Goal: Task Accomplishment & Management: Use online tool/utility

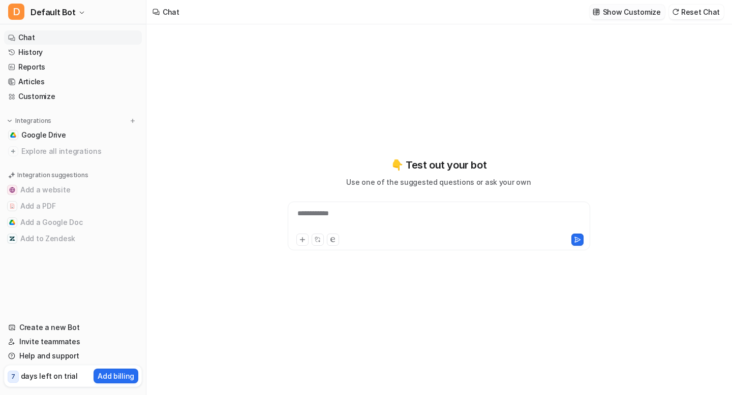
click at [621, 9] on p "Show Customize" at bounding box center [632, 12] width 58 height 11
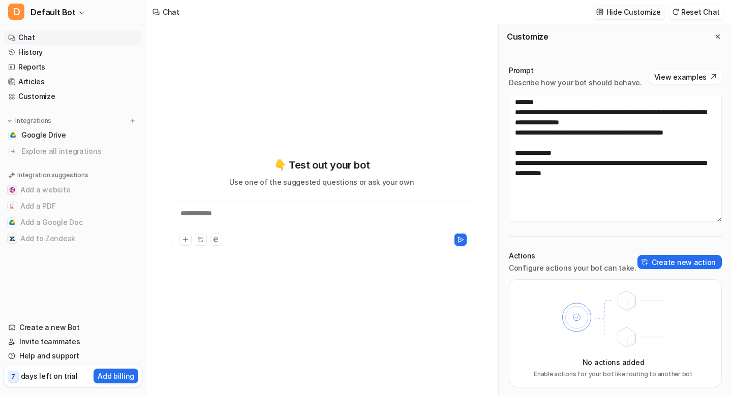
click at [621, 9] on p "Hide Customize" at bounding box center [633, 12] width 54 height 11
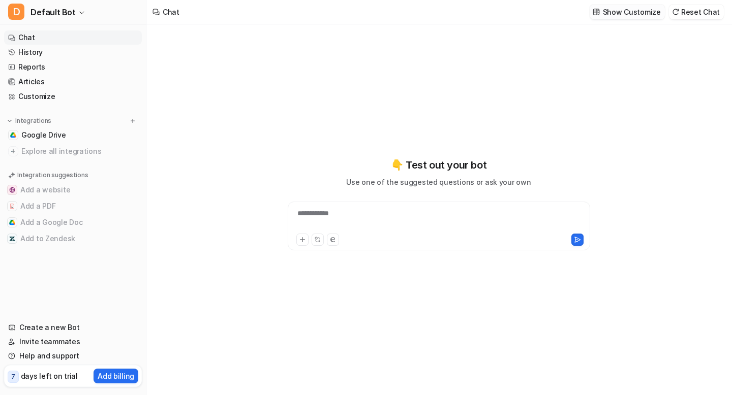
click at [621, 9] on p "Show Customize" at bounding box center [632, 12] width 58 height 11
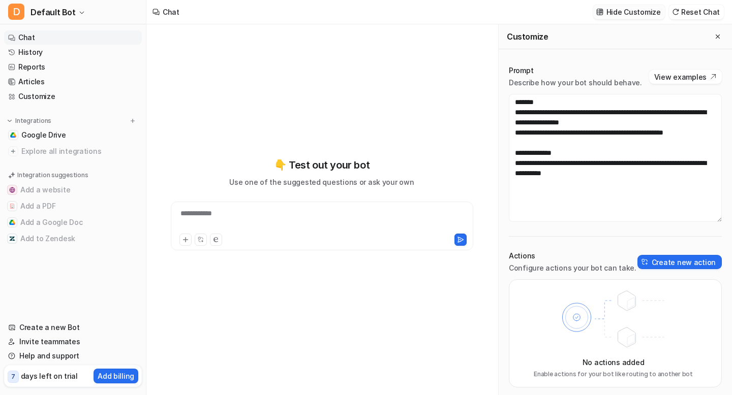
click at [621, 9] on p "Hide Customize" at bounding box center [633, 12] width 54 height 11
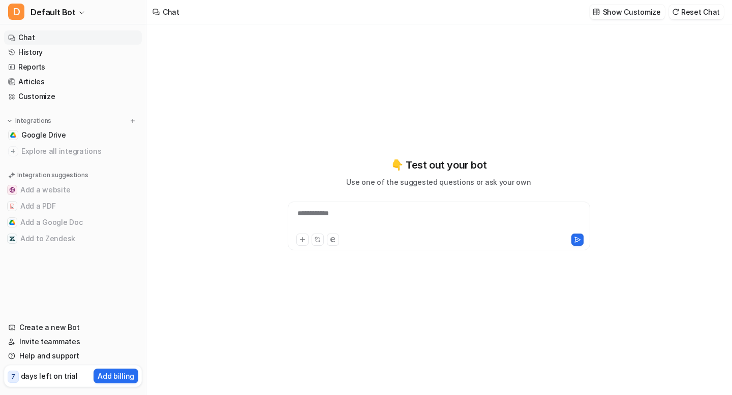
click at [353, 222] on div "**********" at bounding box center [438, 219] width 297 height 23
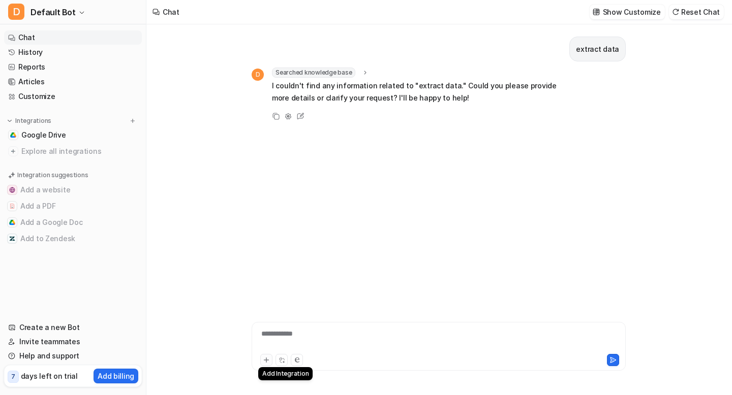
click at [268, 362] on icon at bounding box center [266, 360] width 7 height 7
click at [267, 359] on icon at bounding box center [266, 360] width 7 height 7
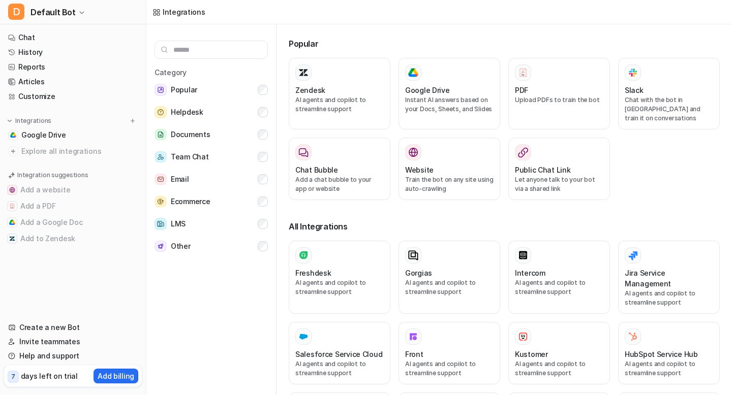
click at [267, 359] on div "Category Popular Helpdesk Documents Team Chat Email Ecommerce LMS Other" at bounding box center [211, 211] width 130 height 375
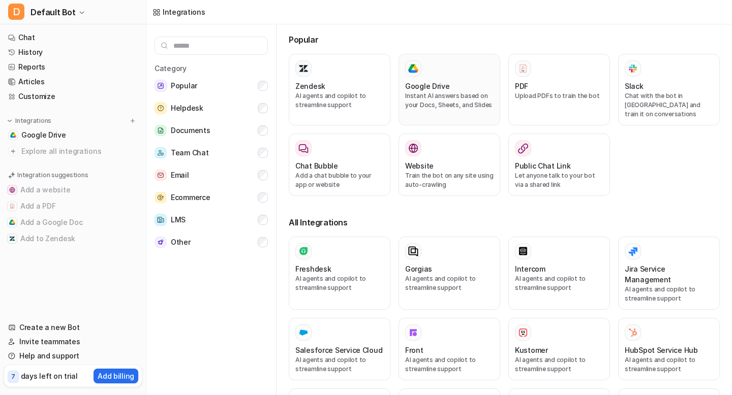
click at [451, 86] on div "Google Drive" at bounding box center [449, 86] width 88 height 11
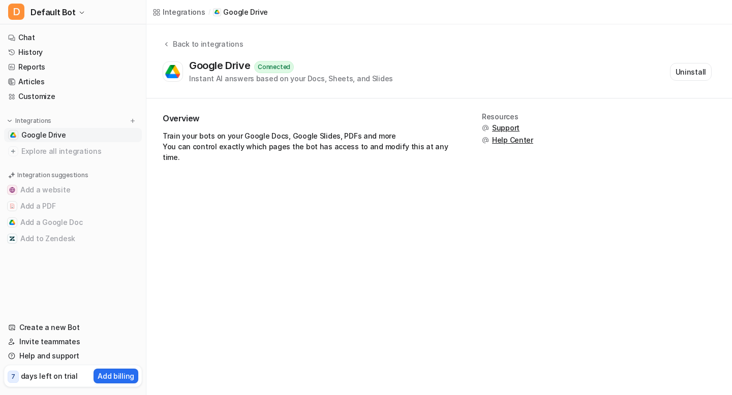
click at [269, 130] on div "Overview Train your bots on your Google Docs, Google Slides, PDFs and more You …" at bounding box center [310, 142] width 295 height 58
click at [279, 66] on div "Connected" at bounding box center [274, 67] width 40 height 12
click at [295, 77] on div "Instant AI answers based on your Docs, Sheets, and Slides" at bounding box center [291, 78] width 204 height 11
click at [177, 70] on img at bounding box center [172, 72] width 15 height 14
click at [409, 153] on div "Overview Train your bots on your Google Docs, Google Slides, PDFs and more You …" at bounding box center [310, 142] width 295 height 58
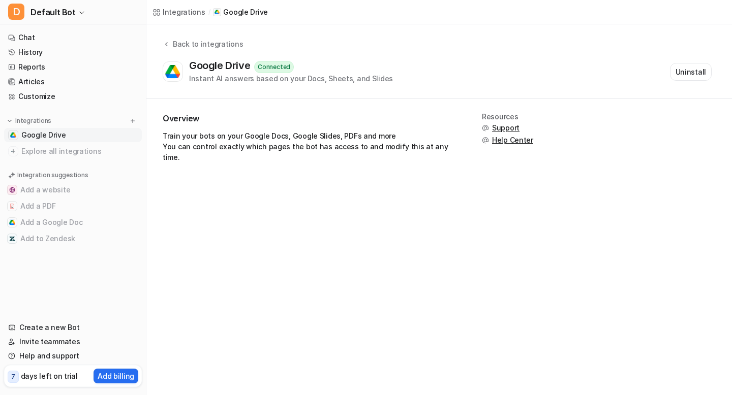
click at [294, 79] on div "Instant AI answers based on your Docs, Sheets, and Slides" at bounding box center [291, 78] width 204 height 11
click at [42, 205] on button "Add a PDF" at bounding box center [73, 206] width 138 height 16
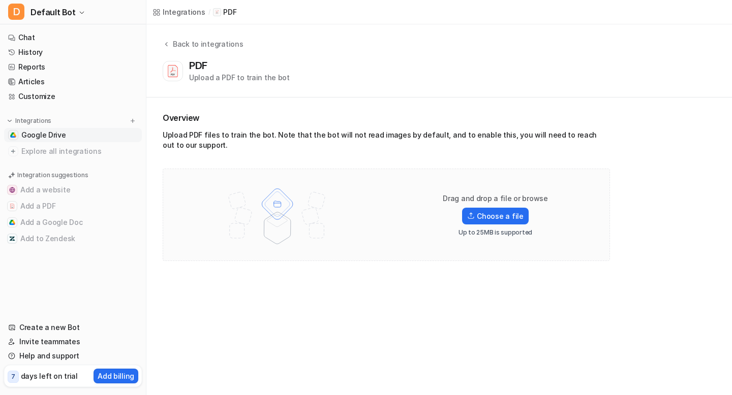
click at [61, 136] on span "Google Drive" at bounding box center [43, 135] width 45 height 10
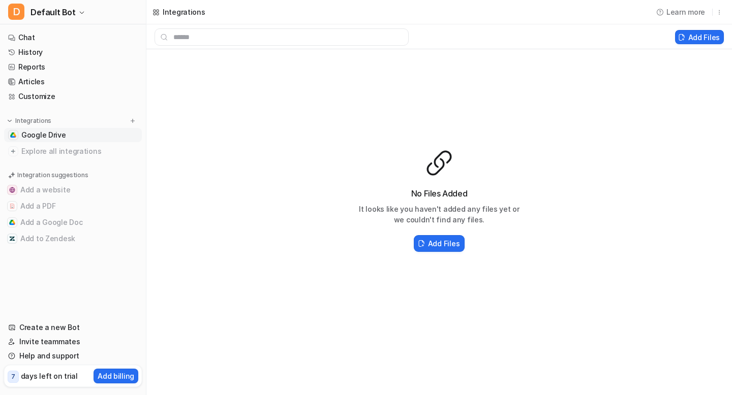
click at [374, 146] on div "No Files Added It looks like you haven't added any files yet or we couldn't fin…" at bounding box center [438, 201] width 585 height 304
click at [704, 36] on button "Add Files" at bounding box center [699, 37] width 49 height 14
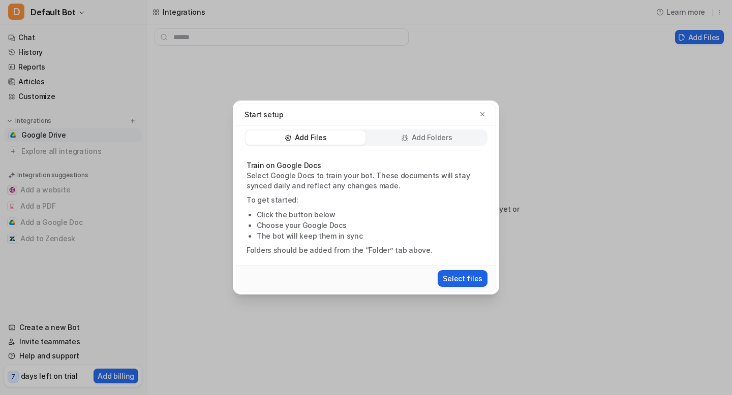
click at [449, 276] on button "Select files" at bounding box center [463, 278] width 50 height 17
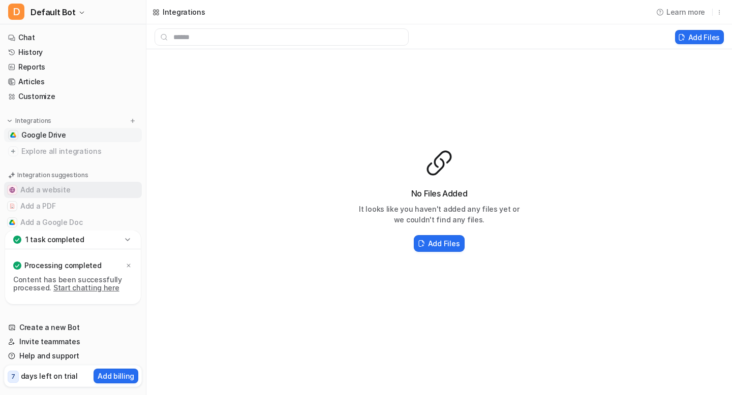
scroll to position [33, 0]
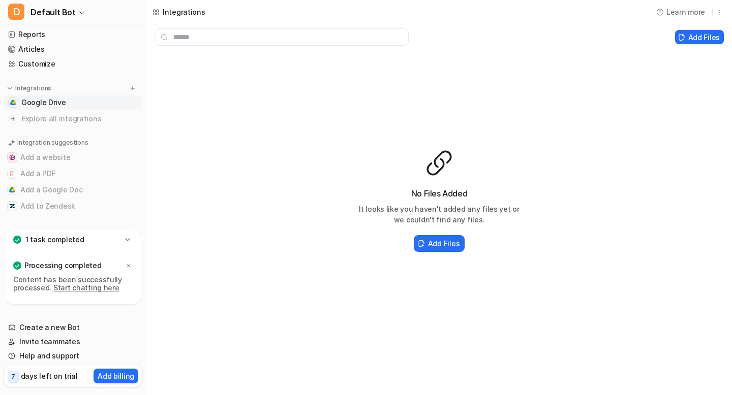
click at [314, 212] on div "No Files Added It looks like you haven't added any files yet or we couldn't fin…" at bounding box center [438, 201] width 585 height 304
click at [438, 244] on h2 "Add Files" at bounding box center [444, 243] width 32 height 11
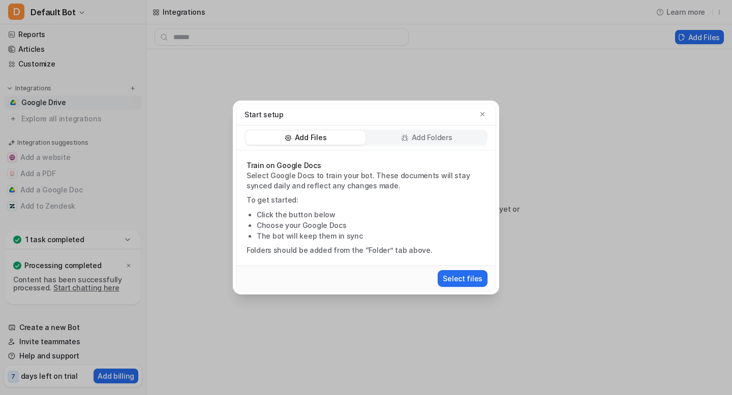
click at [425, 141] on p "Add Folders" at bounding box center [432, 138] width 41 height 10
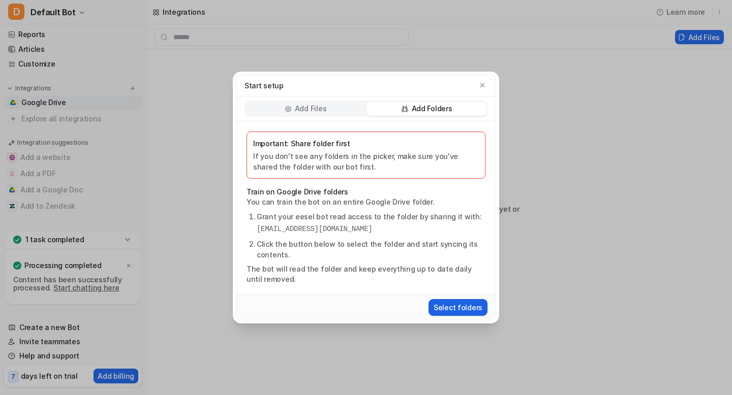
click at [438, 304] on button "Select folders" at bounding box center [457, 307] width 59 height 17
click at [334, 109] on div "Add Files" at bounding box center [305, 109] width 120 height 14
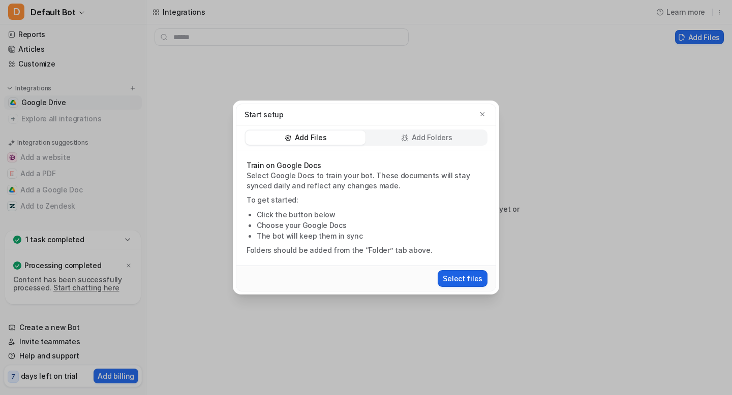
click at [455, 276] on button "Select files" at bounding box center [463, 278] width 50 height 17
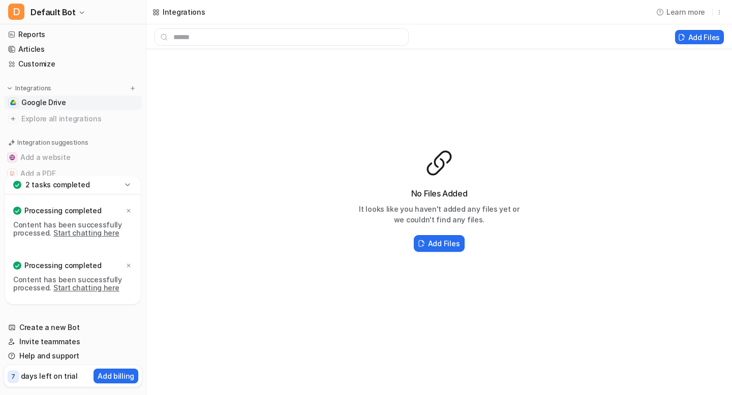
click at [131, 186] on icon at bounding box center [127, 185] width 10 height 10
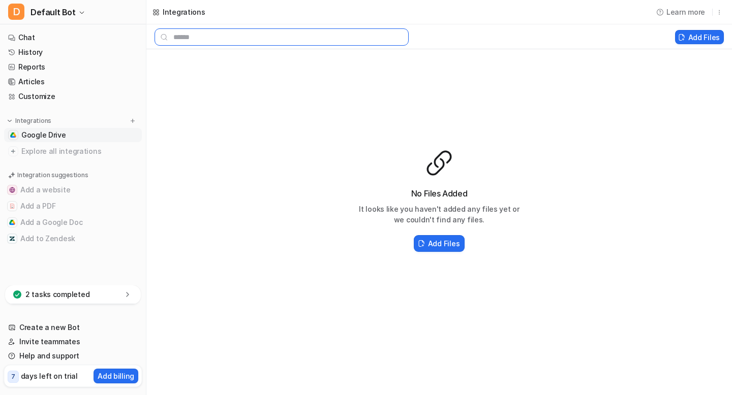
click at [301, 44] on input "text" at bounding box center [282, 36] width 254 height 17
click at [414, 189] on h3 "No Files Added" at bounding box center [439, 194] width 163 height 12
click at [329, 208] on div "No Files Added It looks like you haven't added any files yet or we couldn't fin…" at bounding box center [438, 201] width 585 height 304
click at [91, 299] on div "2 tasks completed" at bounding box center [73, 295] width 136 height 19
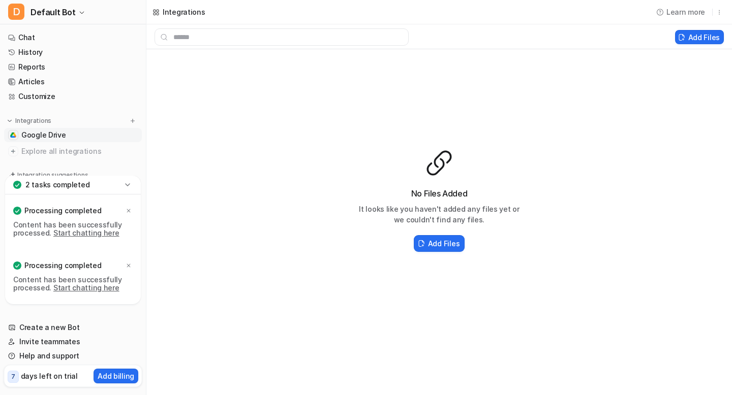
click at [91, 233] on link "Start chatting here" at bounding box center [86, 233] width 66 height 9
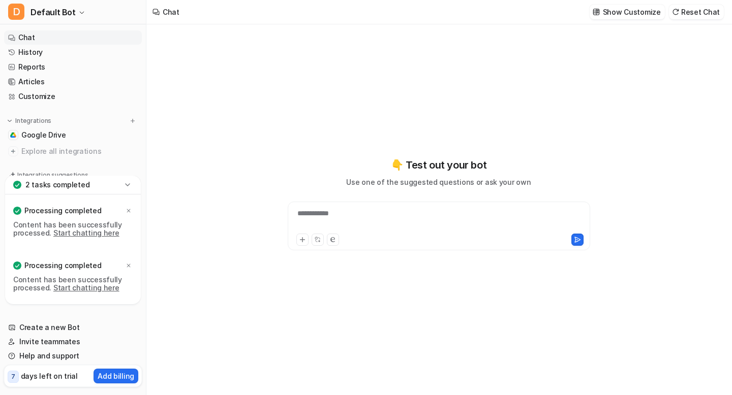
click at [323, 215] on div "**********" at bounding box center [438, 219] width 297 height 23
click at [300, 240] on icon at bounding box center [302, 239] width 7 height 7
click at [327, 214] on div at bounding box center [438, 219] width 297 height 23
click at [353, 206] on div at bounding box center [439, 226] width 302 height 49
click at [341, 215] on div at bounding box center [438, 219] width 297 height 23
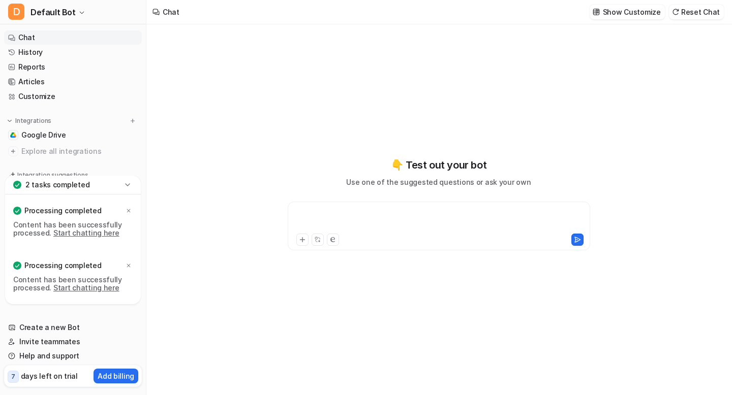
paste div
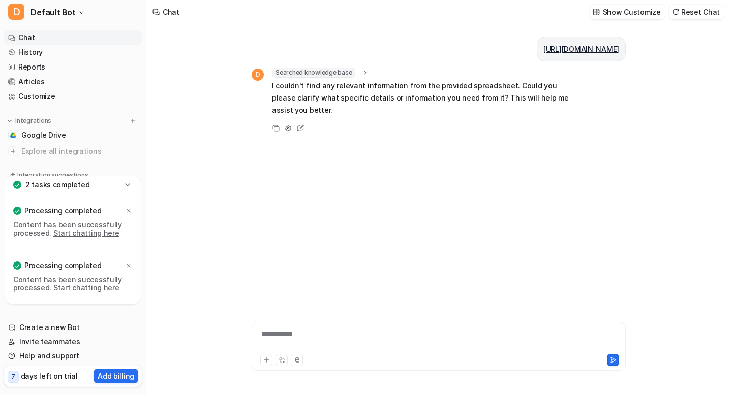
click at [334, 338] on div "**********" at bounding box center [438, 340] width 369 height 23
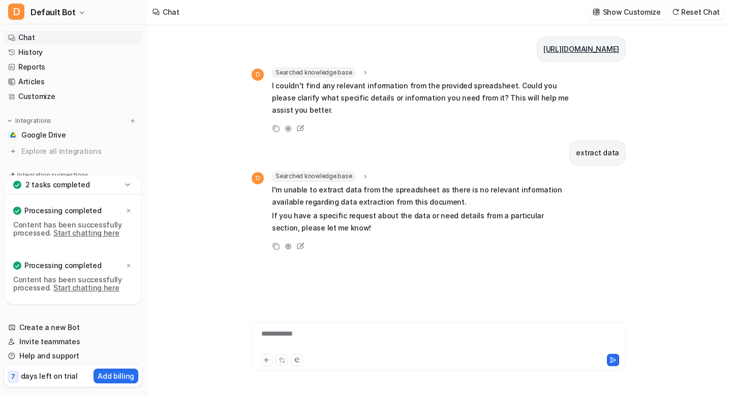
click at [420, 333] on div "**********" at bounding box center [438, 340] width 369 height 23
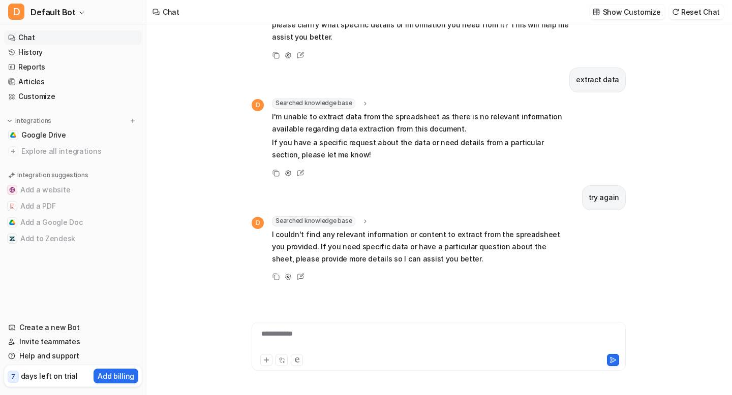
scroll to position [85, 0]
click at [117, 376] on p "Add billing" at bounding box center [116, 376] width 37 height 11
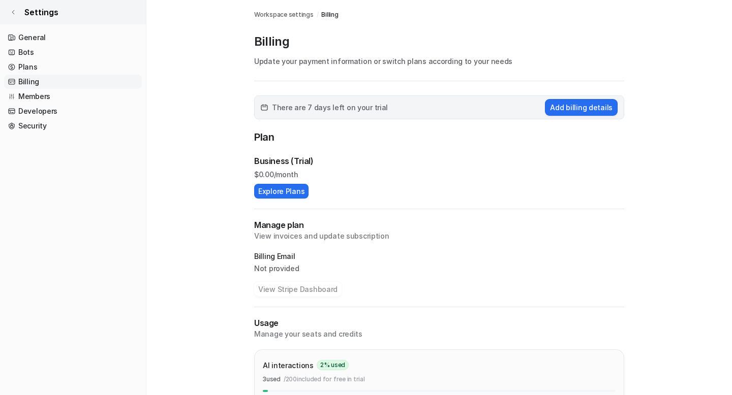
click at [17, 9] on link "Settings" at bounding box center [73, 12] width 146 height 24
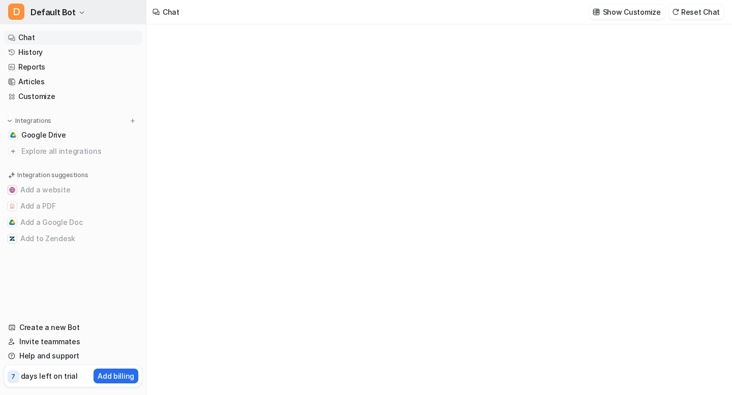
type textarea "**********"
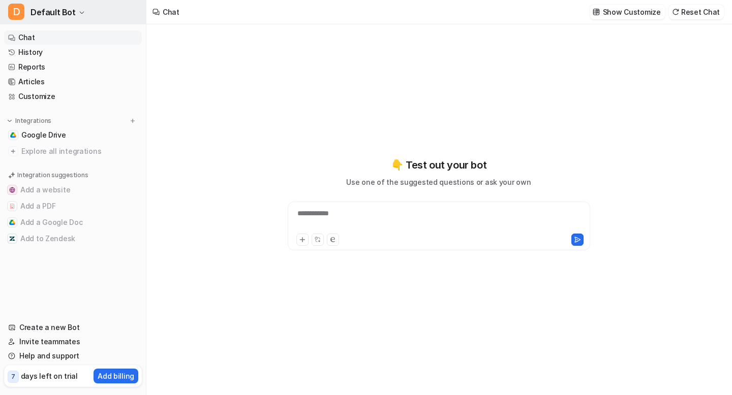
click at [70, 10] on span "Default Bot" at bounding box center [52, 12] width 45 height 14
click at [350, 219] on div at bounding box center [438, 219] width 297 height 23
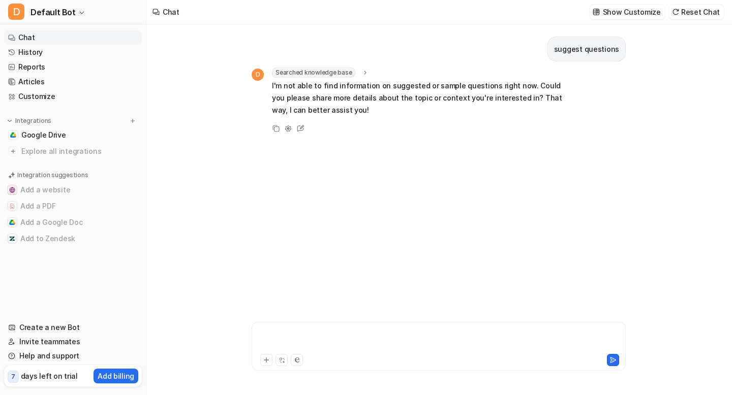
click at [284, 333] on div at bounding box center [438, 340] width 369 height 23
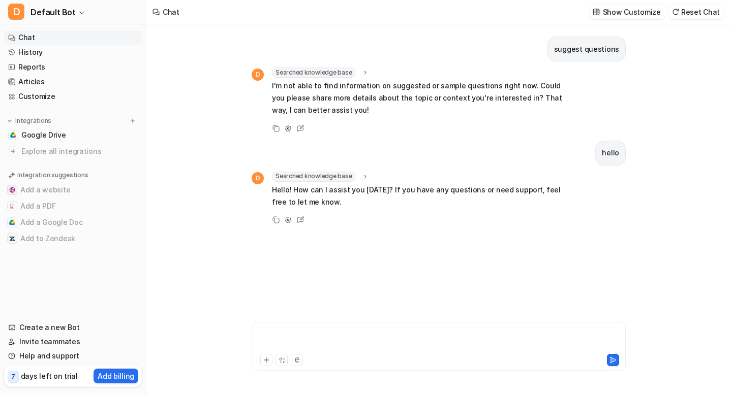
click at [324, 337] on div at bounding box center [438, 340] width 369 height 23
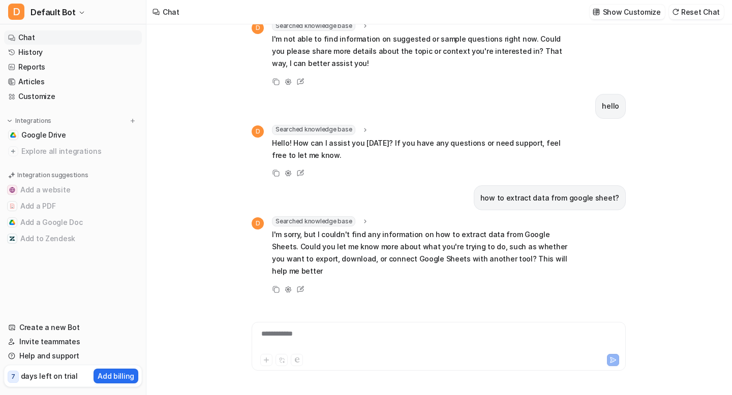
scroll to position [59, 0]
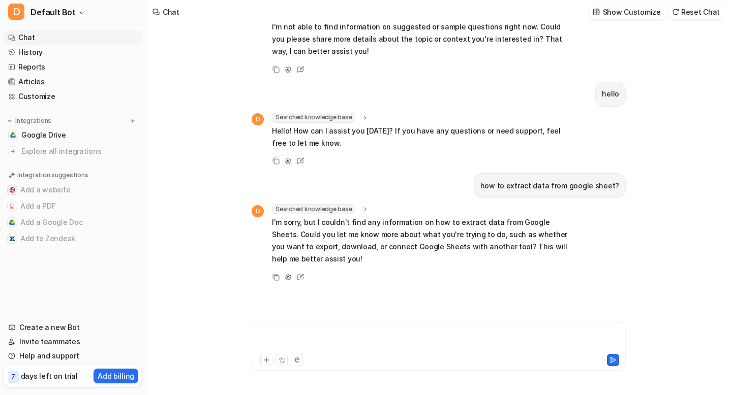
click at [292, 334] on div at bounding box center [438, 340] width 369 height 23
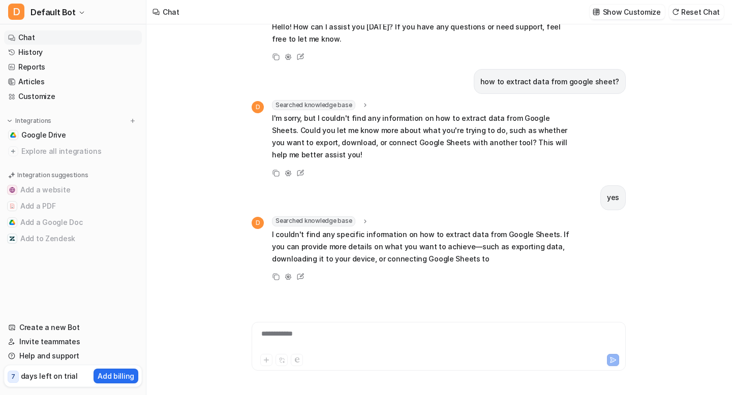
scroll to position [175, 0]
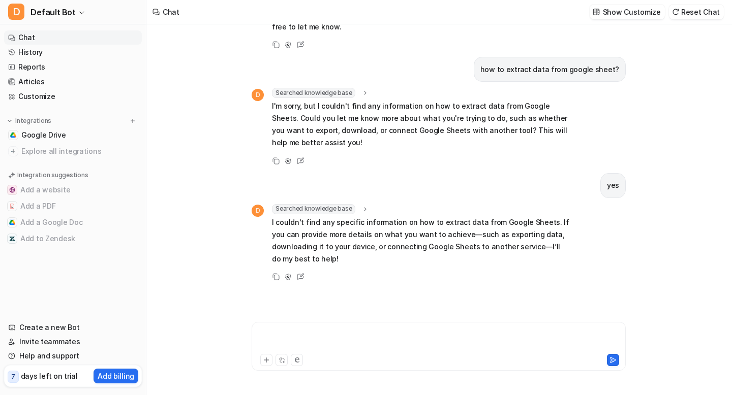
click at [278, 334] on div at bounding box center [438, 340] width 369 height 23
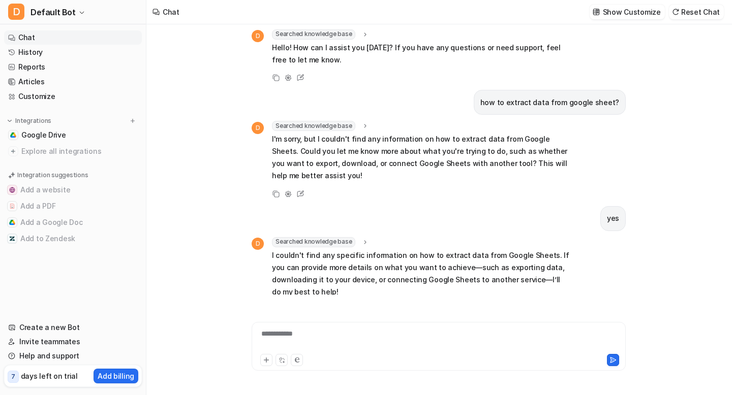
scroll to position [0, 0]
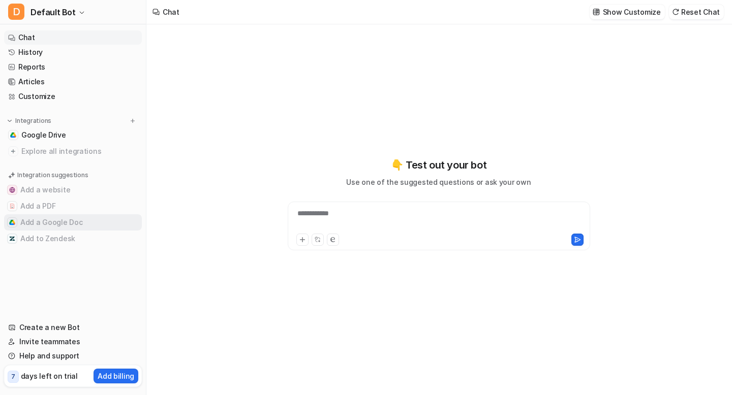
click at [69, 217] on button "Add a Google Doc" at bounding box center [73, 222] width 138 height 16
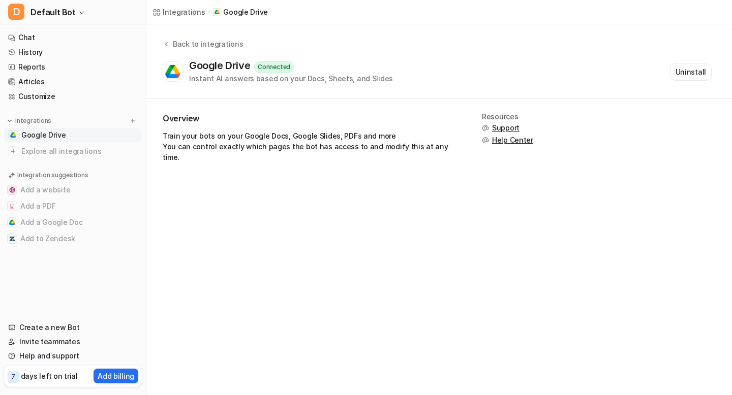
click at [83, 136] on link "Google Drive" at bounding box center [73, 135] width 138 height 14
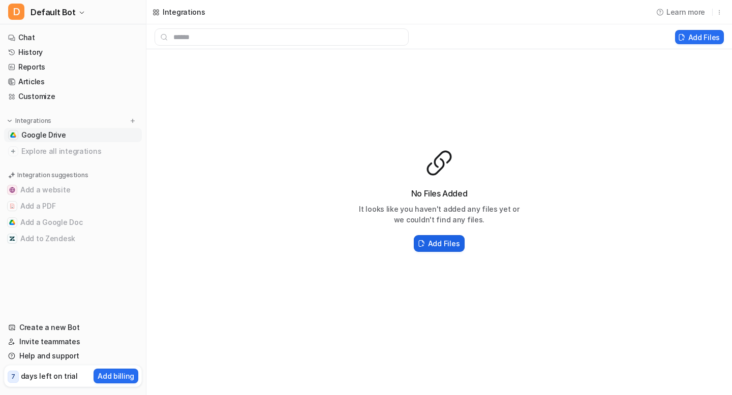
click at [438, 245] on h2 "Add Files" at bounding box center [444, 243] width 32 height 11
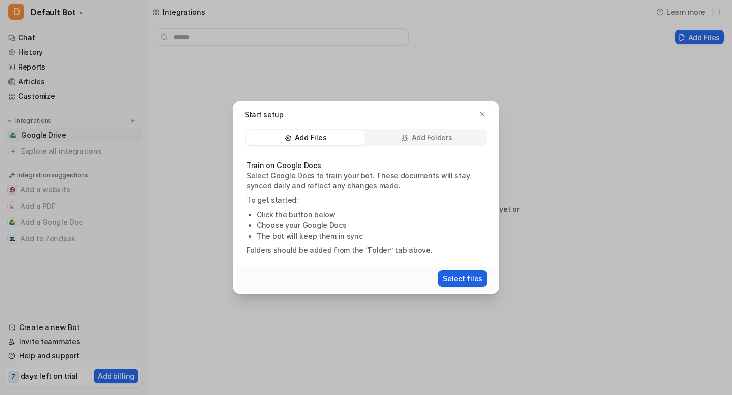
click at [458, 274] on button "Select files" at bounding box center [463, 278] width 50 height 17
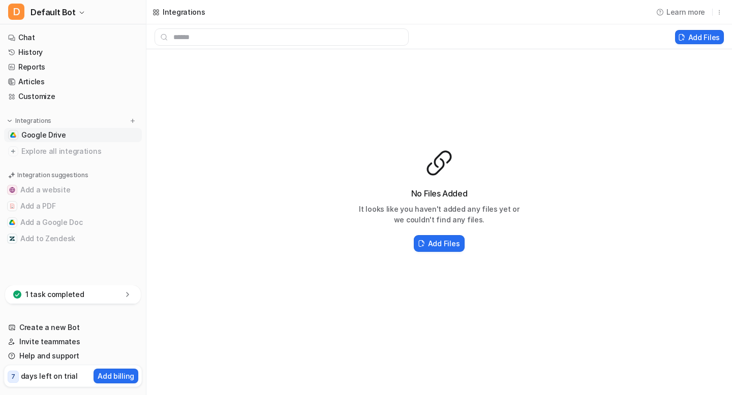
click at [83, 295] on div "1 task completed" at bounding box center [73, 295] width 136 height 19
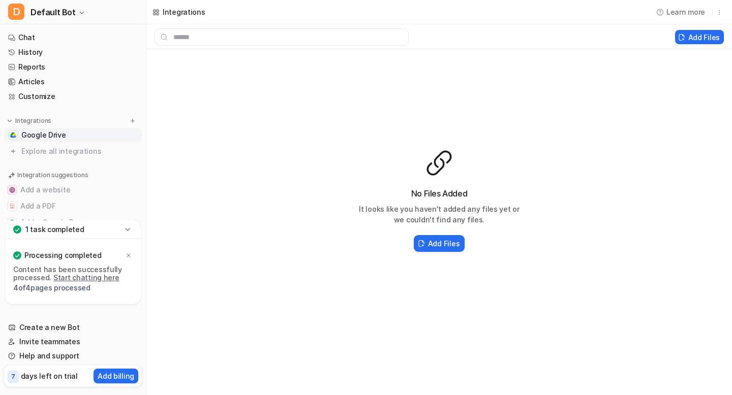
click at [80, 280] on link "Start chatting here" at bounding box center [86, 277] width 66 height 9
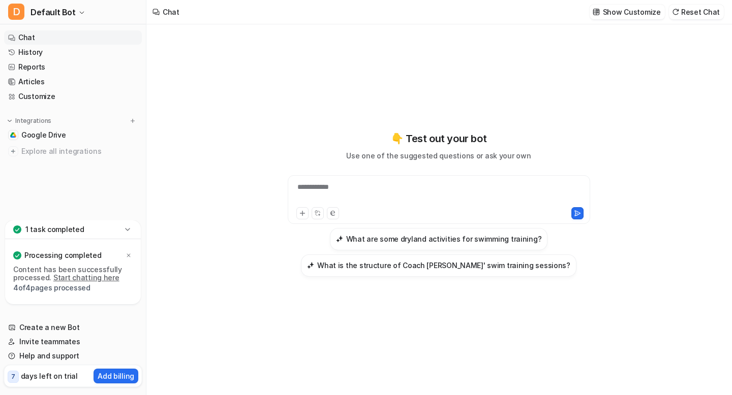
click at [352, 178] on div "**********" at bounding box center [439, 199] width 302 height 49
click at [348, 188] on div at bounding box center [438, 193] width 297 height 23
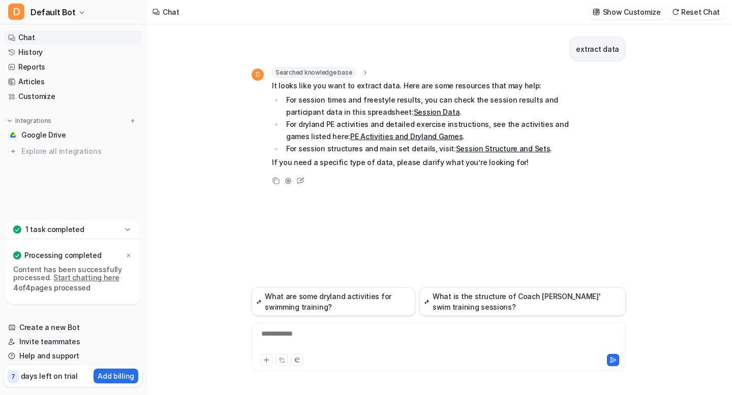
click at [465, 112] on li "For session times and freestyle results, you can check the session results and …" at bounding box center [426, 106] width 286 height 24
click at [72, 137] on link "Google Drive" at bounding box center [73, 135] width 138 height 14
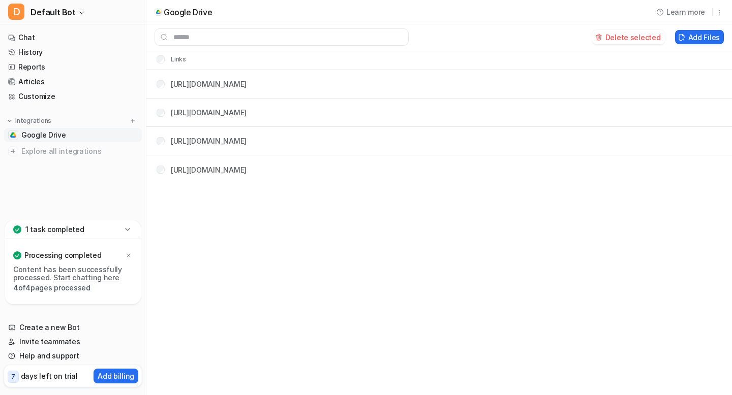
click at [164, 106] on td "https://docs.google.com/.../edit" at bounding box center [197, 112] width 99 height 19
click at [200, 211] on div "Google Drive Learn more Add Files Links https://docs.google.com/.../edit https:…" at bounding box center [366, 197] width 732 height 395
click at [691, 39] on button "Add Files" at bounding box center [699, 37] width 49 height 14
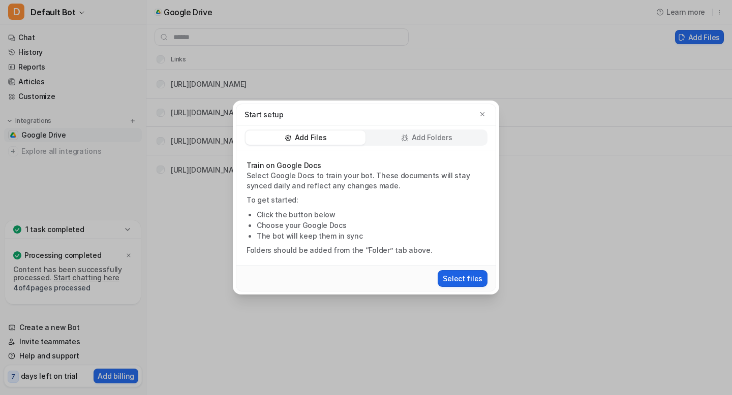
click at [455, 276] on button "Select files" at bounding box center [463, 278] width 50 height 17
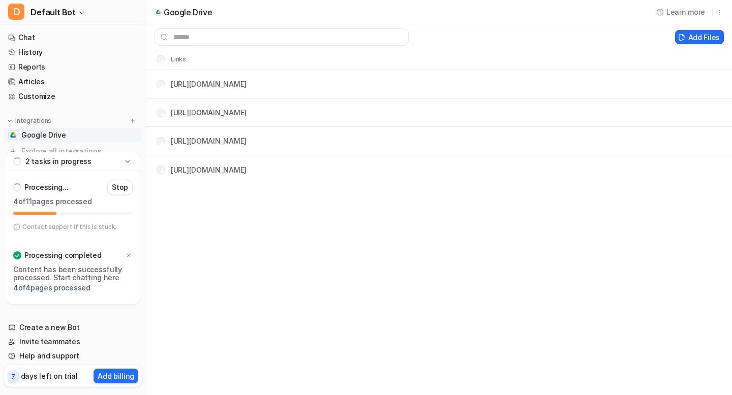
click at [129, 163] on icon at bounding box center [127, 162] width 10 height 10
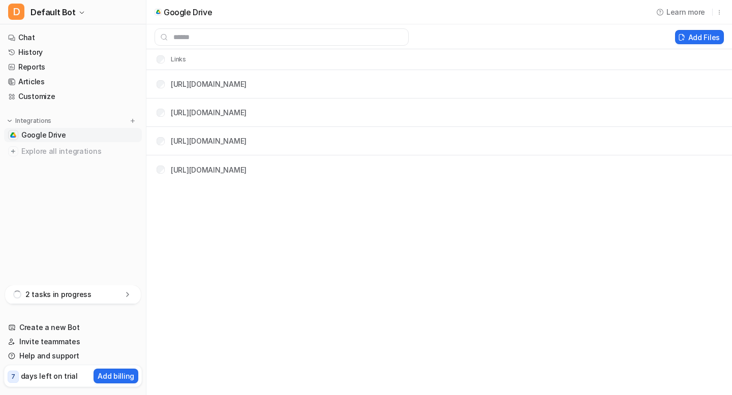
click at [128, 291] on icon at bounding box center [127, 295] width 10 height 10
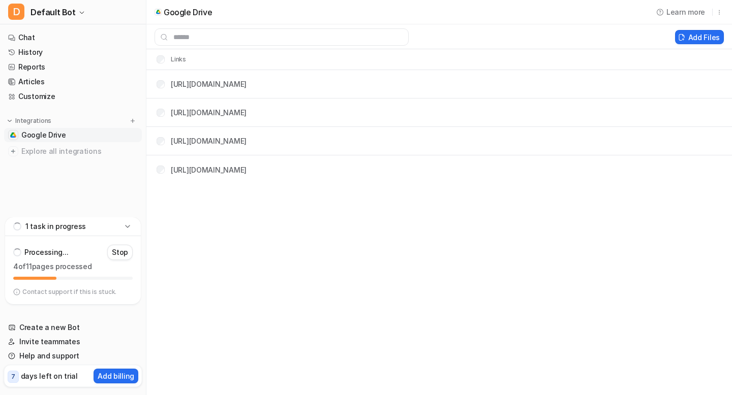
click at [135, 229] on div "1 task in progress" at bounding box center [73, 227] width 136 height 19
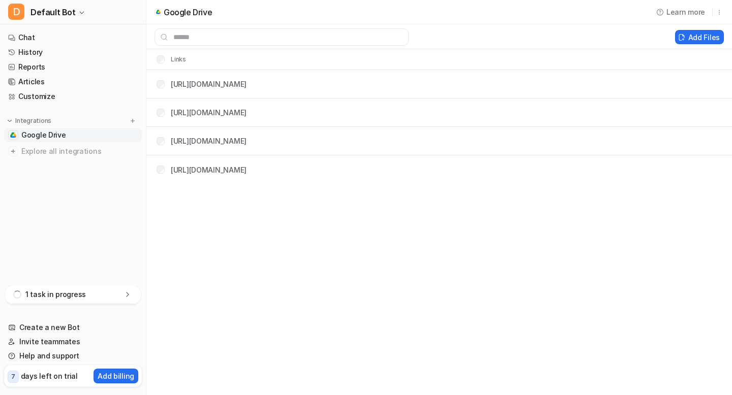
click at [127, 297] on icon at bounding box center [127, 295] width 10 height 10
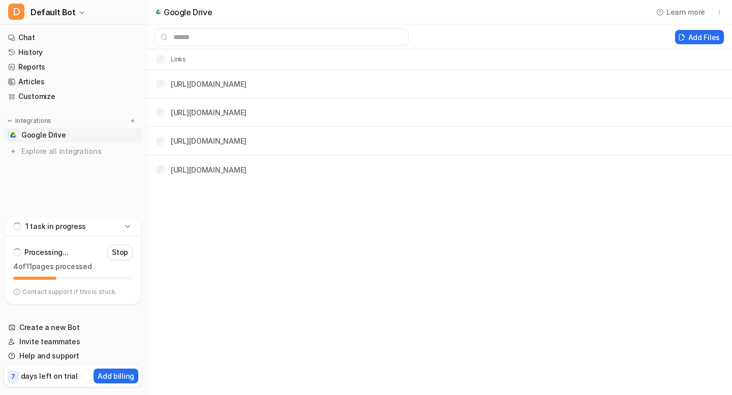
click at [64, 248] on p "Processing..." at bounding box center [46, 253] width 44 height 10
click at [57, 241] on div "Processing... Stop 4 of 11 pages processed Contact support if this is stuck." at bounding box center [73, 270] width 136 height 68
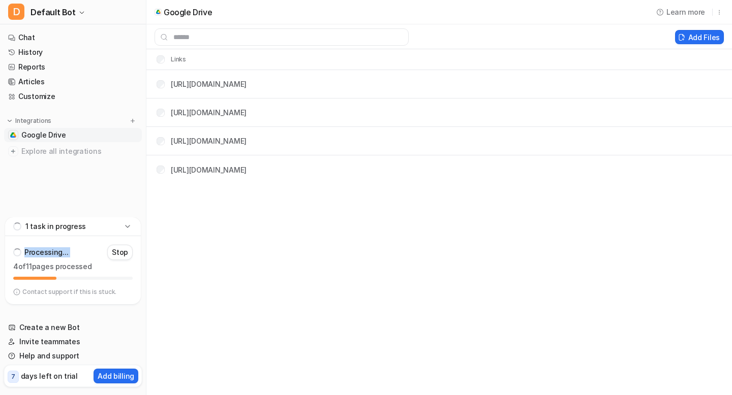
click at [57, 241] on div "Processing... Stop 4 of 11 pages processed Contact support if this is stuck." at bounding box center [73, 270] width 136 height 68
click at [78, 255] on div "Processing... Stop" at bounding box center [72, 252] width 119 height 16
click at [125, 250] on p "Stop" at bounding box center [120, 253] width 16 height 10
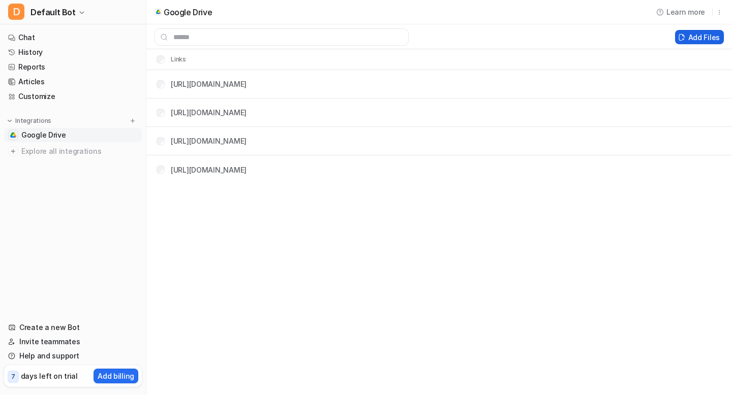
click at [690, 38] on button "Add Files" at bounding box center [699, 37] width 49 height 14
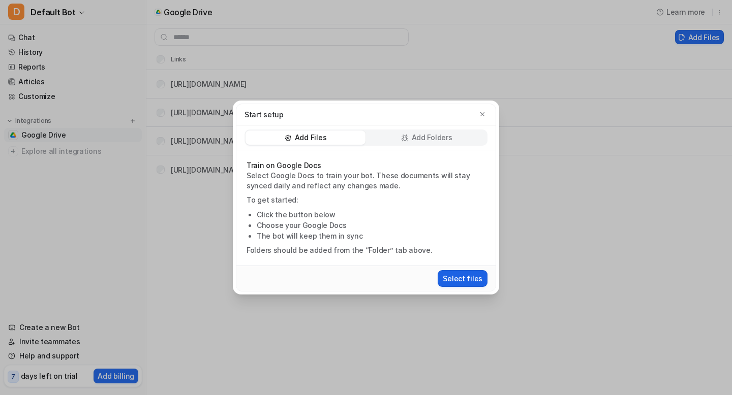
click at [459, 276] on button "Select files" at bounding box center [463, 278] width 50 height 17
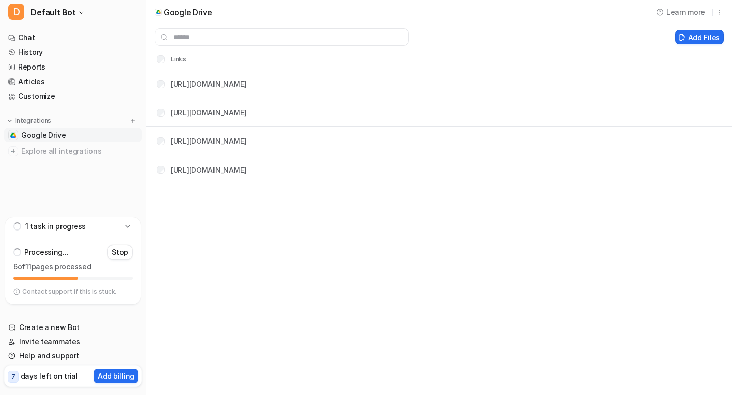
click at [129, 227] on icon at bounding box center [127, 227] width 10 height 10
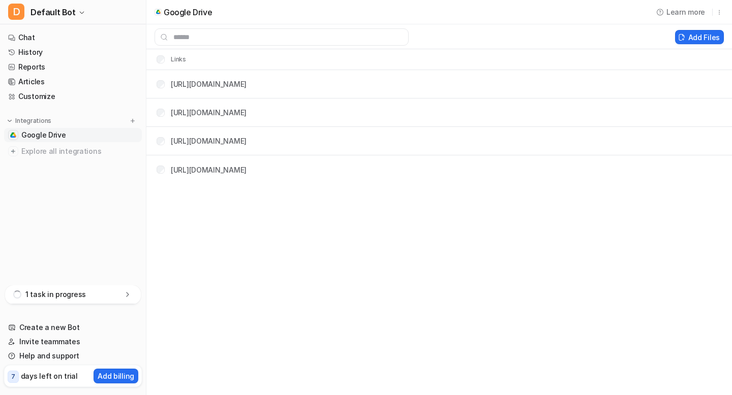
click at [129, 296] on icon at bounding box center [127, 295] width 10 height 10
